Goal: Task Accomplishment & Management: Use online tool/utility

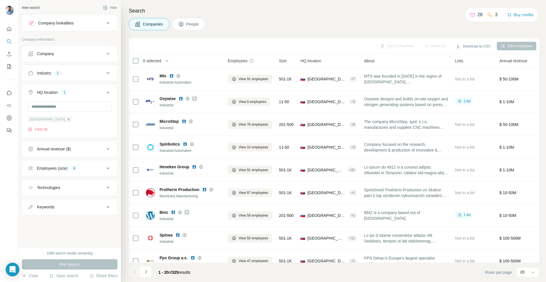
click at [66, 119] on icon "button" at bounding box center [68, 119] width 5 height 5
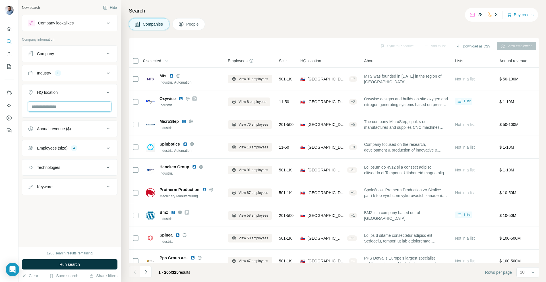
click at [52, 107] on input "text" at bounding box center [70, 106] width 84 height 10
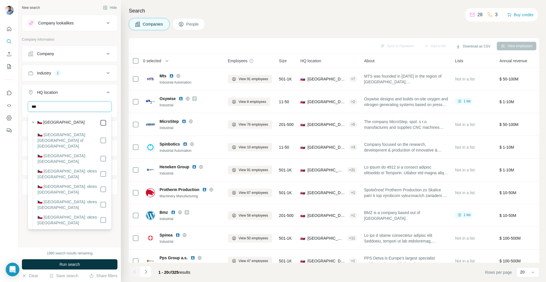
type input "***"
click at [118, 106] on div "New search Hide Company lookalikes Company information Company Industry 1 HQ lo…" at bounding box center [69, 123] width 102 height 247
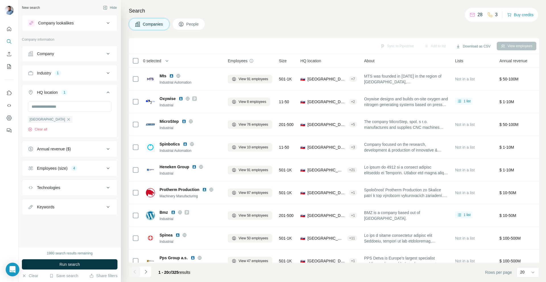
click at [57, 151] on div "Annual revenue ($)" at bounding box center [54, 149] width 34 height 6
click at [52, 165] on button "Employees (size) 4" at bounding box center [69, 168] width 95 height 14
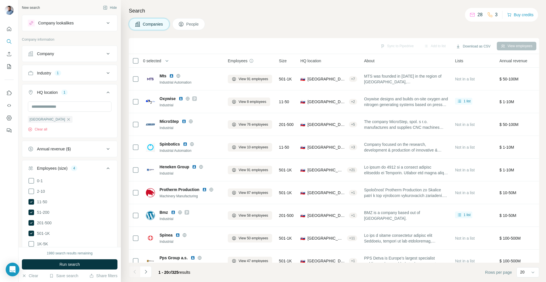
click at [52, 168] on div "Employees (size)" at bounding box center [52, 168] width 30 height 6
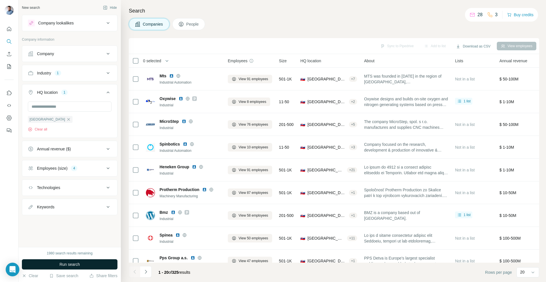
click at [82, 264] on button "Run search" at bounding box center [69, 264] width 95 height 10
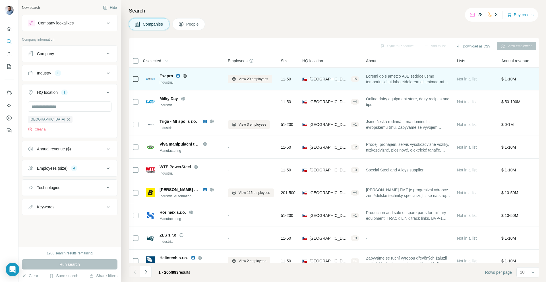
click at [167, 76] on span "Exapro" at bounding box center [165, 76] width 13 height 6
copy span "Exapro"
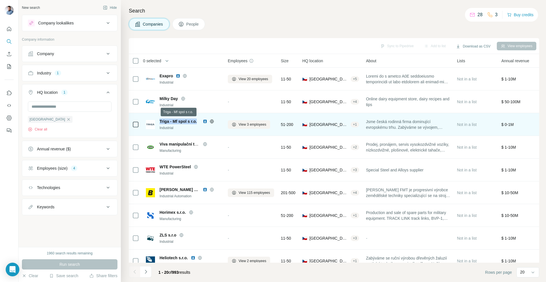
drag, startPoint x: 159, startPoint y: 121, endPoint x: 199, endPoint y: 123, distance: 39.9
click at [199, 123] on div "Triga - Mf spol s r.o." at bounding box center [179, 121] width 40 height 6
copy span "Triga - Mf spol s r.o."
click at [430, 132] on div "Jsme česká rodinná firma dominující evropskému trhu. Zabýváme se vývojem, výrob…" at bounding box center [408, 124] width 84 height 16
click at [413, 122] on span "Jsme česká rodinná firma dominující evropskému trhu. Zabýváme se vývojem, výrob…" at bounding box center [408, 124] width 84 height 11
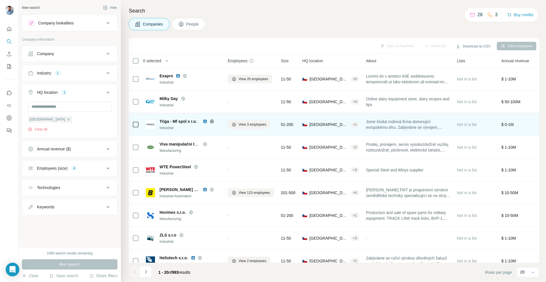
click at [453, 124] on td "Jsme česká rodinná firma dominující evropskému trhu. Zabýváme se vývojem, výrob…" at bounding box center [407, 124] width 91 height 23
click at [400, 124] on span "Jsme česká rodinná firma dominující evropskému trhu. Zabýváme se vývojem, výrob…" at bounding box center [408, 124] width 84 height 11
click at [384, 124] on span "Jsme česká rodinná firma dominující evropskému trhu. Zabýváme se vývojem, výrob…" at bounding box center [408, 124] width 84 height 11
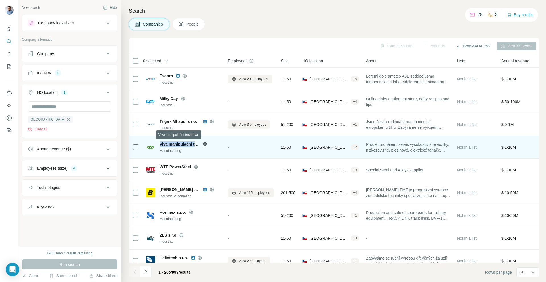
drag, startPoint x: 159, startPoint y: 143, endPoint x: 204, endPoint y: 143, distance: 44.6
click at [204, 143] on div "Viva manipulační technika" at bounding box center [189, 144] width 61 height 6
click at [174, 144] on span "Viva manipulační technika" at bounding box center [184, 144] width 50 height 5
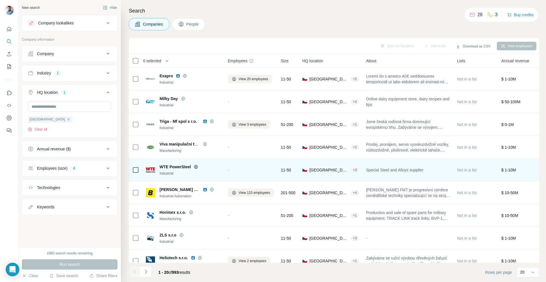
click at [160, 166] on span "WTE PowerSteel" at bounding box center [174, 167] width 31 height 6
copy div "WTE PowerSteel"
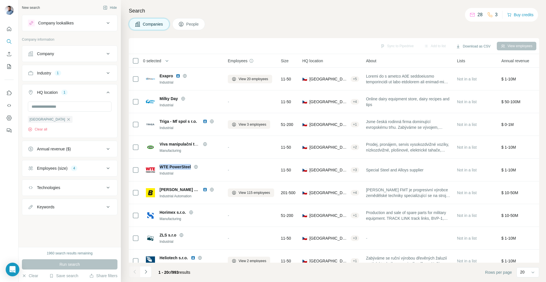
click at [70, 169] on div "Employees (size) 4" at bounding box center [66, 168] width 77 height 6
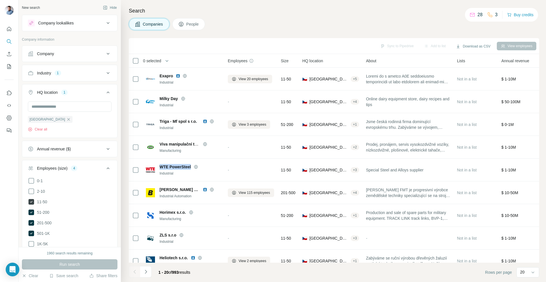
click at [30, 201] on icon at bounding box center [31, 202] width 6 height 6
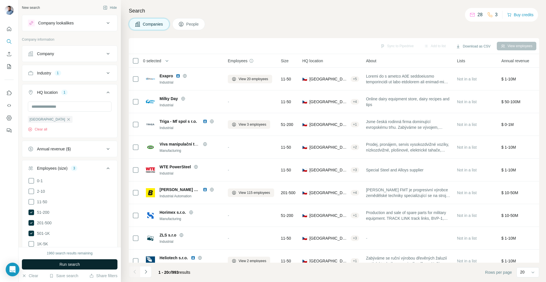
click at [88, 263] on button "Run search" at bounding box center [69, 264] width 95 height 10
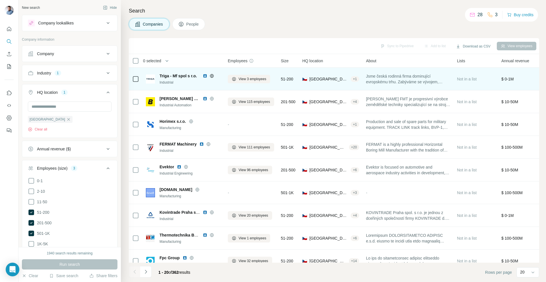
click at [164, 76] on span "Triga - Mf spol s r.o." at bounding box center [177, 76] width 37 height 5
copy span "Triga - Mf spol s r.o."
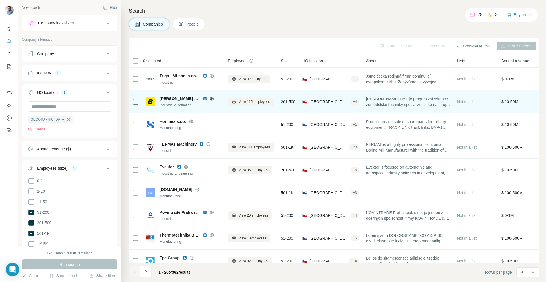
click at [167, 100] on span "[PERSON_NAME] FMT s.r.o" at bounding box center [179, 99] width 40 height 6
click at [167, 99] on span "[PERSON_NAME] FMT s.r.o" at bounding box center [179, 99] width 40 height 6
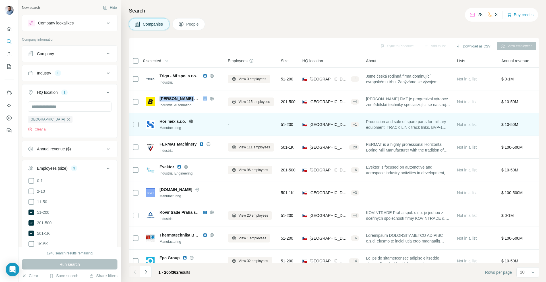
copy span "[PERSON_NAME] FMT s.r.o"
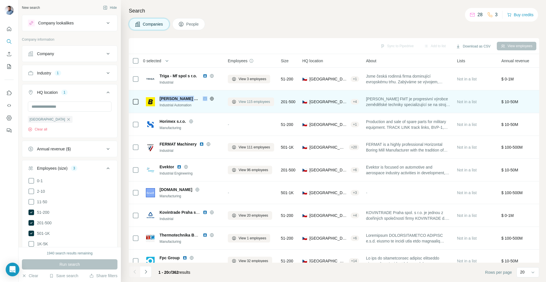
click at [243, 103] on span "View 115 employees" at bounding box center [254, 101] width 32 height 5
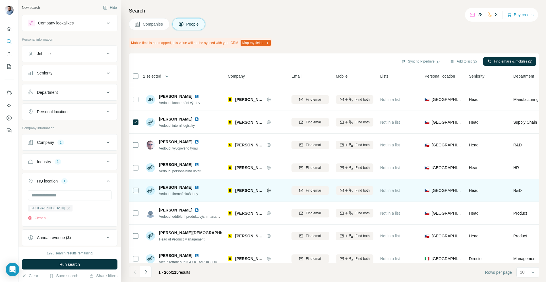
scroll to position [170, 0]
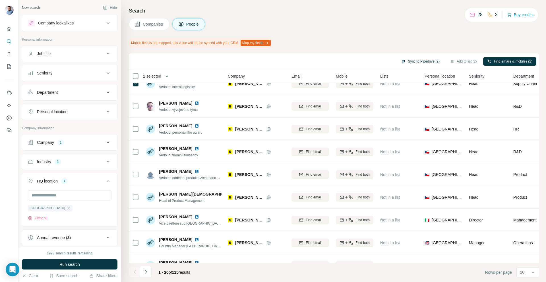
click at [409, 63] on button "Sync to Pipedrive (2)" at bounding box center [420, 61] width 46 height 9
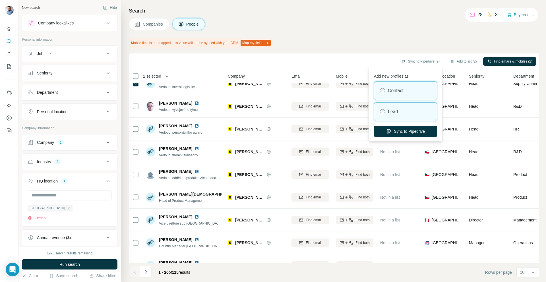
click at [401, 110] on div "Lead" at bounding box center [405, 112] width 63 height 18
click at [400, 128] on button "Sync to Pipedrive" at bounding box center [405, 131] width 63 height 11
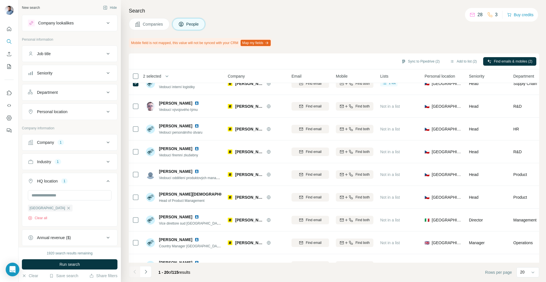
click at [163, 25] on span "Companies" at bounding box center [153, 24] width 21 height 6
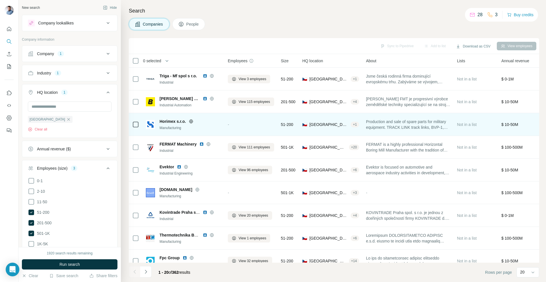
click at [167, 121] on span "Horimex s.r.o." at bounding box center [172, 121] width 26 height 6
copy div "Horimex s.r.o."
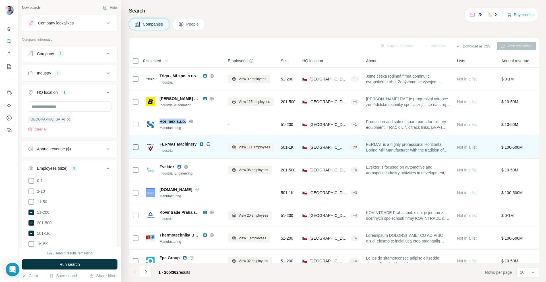
click at [167, 144] on span "FERMAT Machinery" at bounding box center [177, 144] width 37 height 6
copy span "FERMAT Machinery"
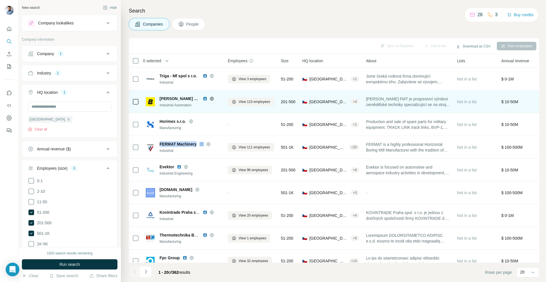
copy span "FERMAT Machinery"
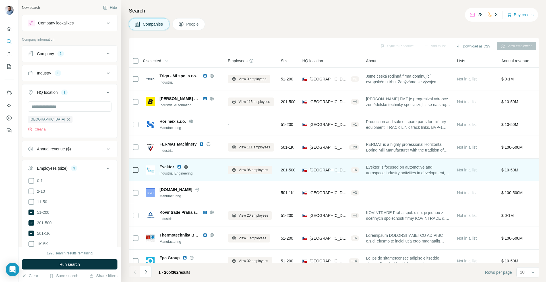
click at [165, 167] on span "Evektor" at bounding box center [166, 167] width 14 height 6
copy span "Evektor"
click at [251, 170] on span "View 96 employees" at bounding box center [253, 169] width 30 height 5
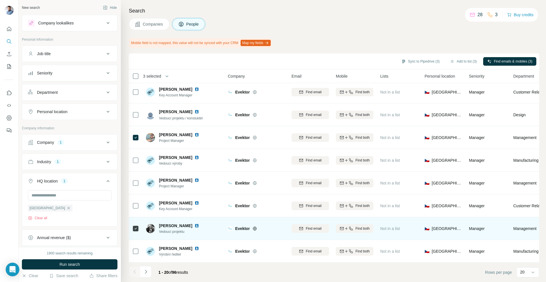
scroll to position [278, 0]
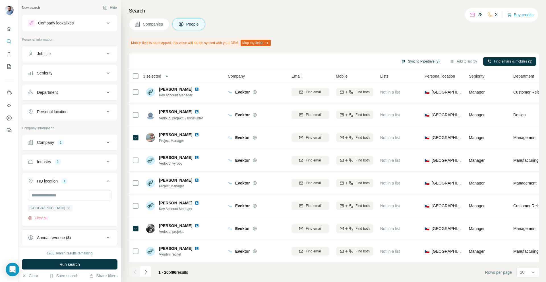
click at [411, 64] on button "Sync to Pipedrive (3)" at bounding box center [420, 61] width 46 height 9
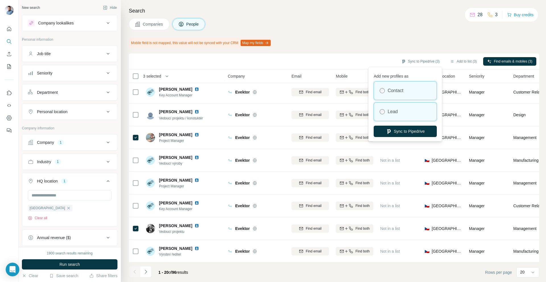
click at [400, 109] on div "Lead" at bounding box center [405, 112] width 63 height 18
click at [398, 132] on button "Sync to Pipedrive" at bounding box center [404, 131] width 63 height 11
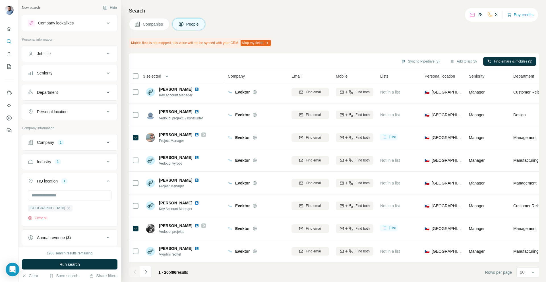
click at [150, 28] on button "Companies" at bounding box center [149, 24] width 41 height 12
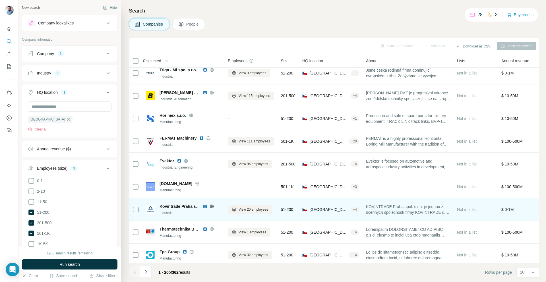
scroll to position [9, 0]
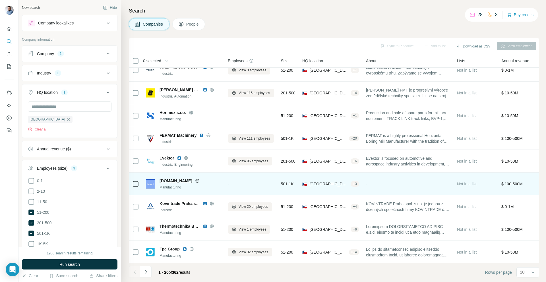
click at [161, 180] on span "[DOMAIN_NAME]" at bounding box center [175, 181] width 33 height 6
copy div "[DOMAIN_NAME]"
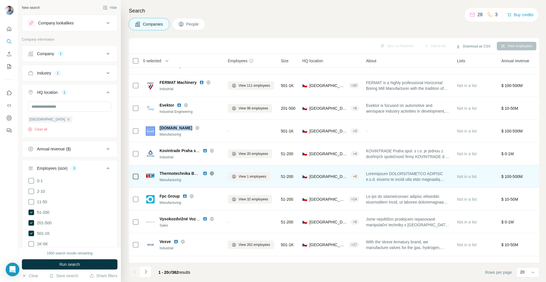
scroll to position [62, 0]
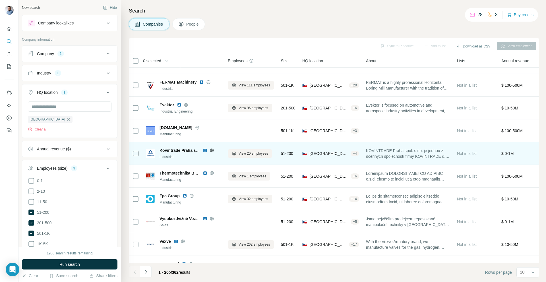
click at [165, 149] on span "Kovintrade Praha spol s.r.o." at bounding box center [185, 150] width 53 height 5
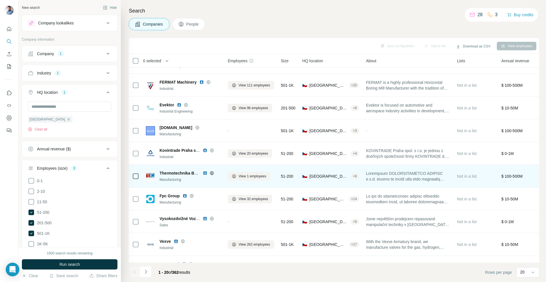
click at [169, 172] on span "Thermotechnika Bohemia s.r.o." at bounding box center [188, 173] width 59 height 5
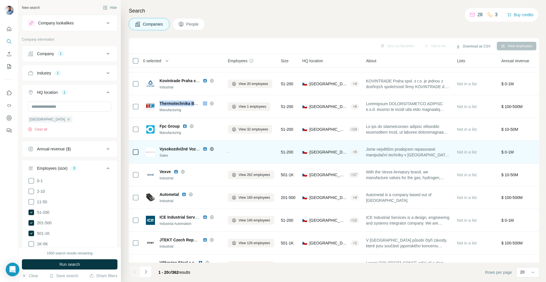
scroll to position [133, 0]
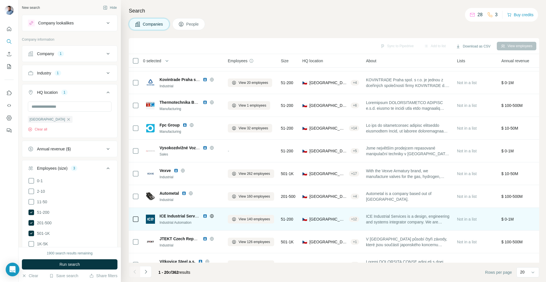
click at [176, 217] on span "ICE Industrial Services" at bounding box center [180, 216] width 43 height 5
click at [251, 220] on span "View 140 employees" at bounding box center [254, 219] width 32 height 5
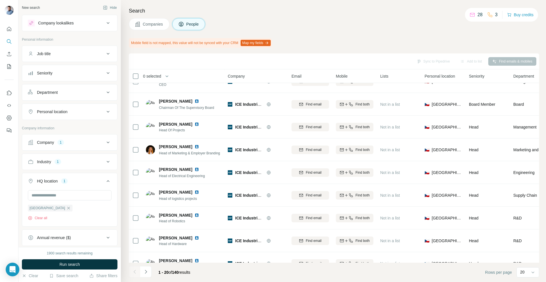
scroll to position [133, 0]
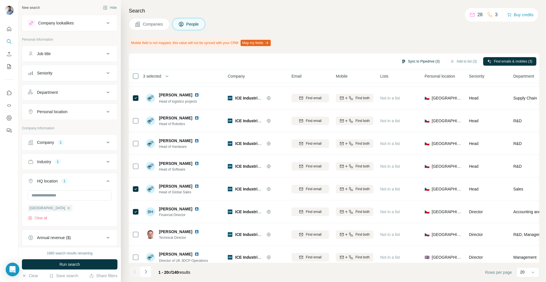
click at [420, 64] on button "Sync to Pipedrive (3)" at bounding box center [420, 61] width 46 height 9
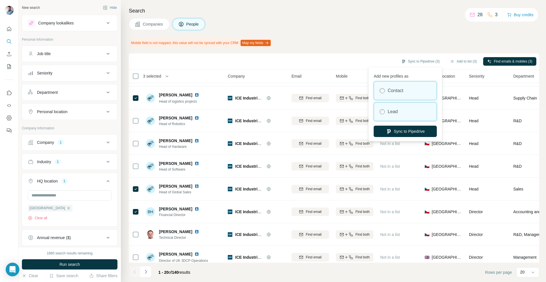
click at [403, 109] on div "Lead" at bounding box center [405, 112] width 63 height 18
click at [398, 126] on button "Sync to Pipedrive" at bounding box center [404, 131] width 63 height 11
